Goal: Task Accomplishment & Management: Manage account settings

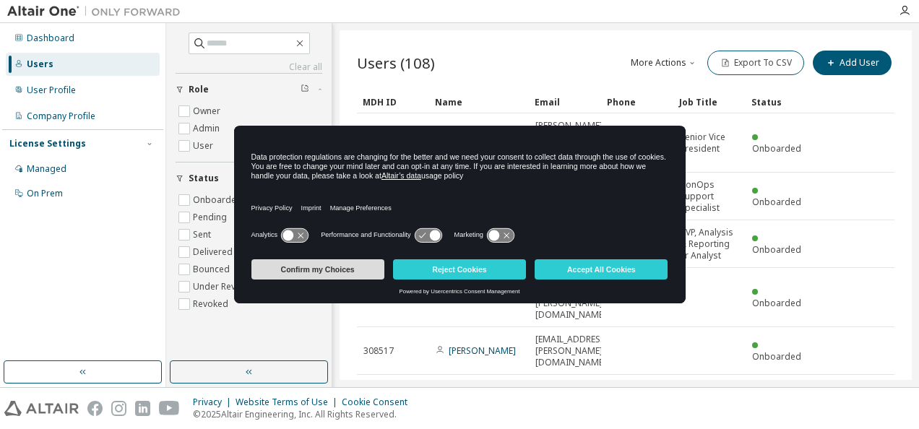
click at [347, 267] on button "Confirm my Choices" at bounding box center [318, 269] width 133 height 20
